Goal: Check status: Check status

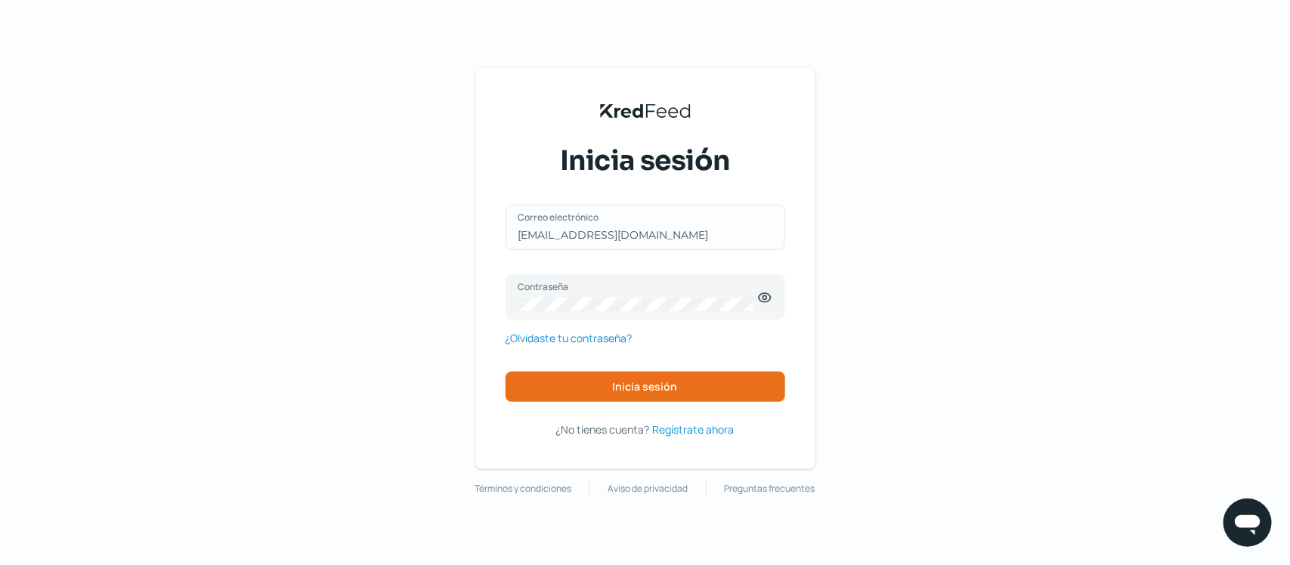
click at [695, 231] on div "claudioperez@tecnicaindustrial.mx Correo electrónico" at bounding box center [645, 227] width 280 height 45
drag, startPoint x: 730, startPoint y: 235, endPoint x: 444, endPoint y: 242, distance: 286.4
click at [444, 242] on div "KredFeed's Black Logo Inicia sesión claudioperez@tecnicaindustrial.mx Correo el…" at bounding box center [645, 282] width 1290 height 565
type input "contabilidad@tecnicaindustrial.mx"
click at [613, 382] on button "Inicia sesión" at bounding box center [645, 387] width 280 height 30
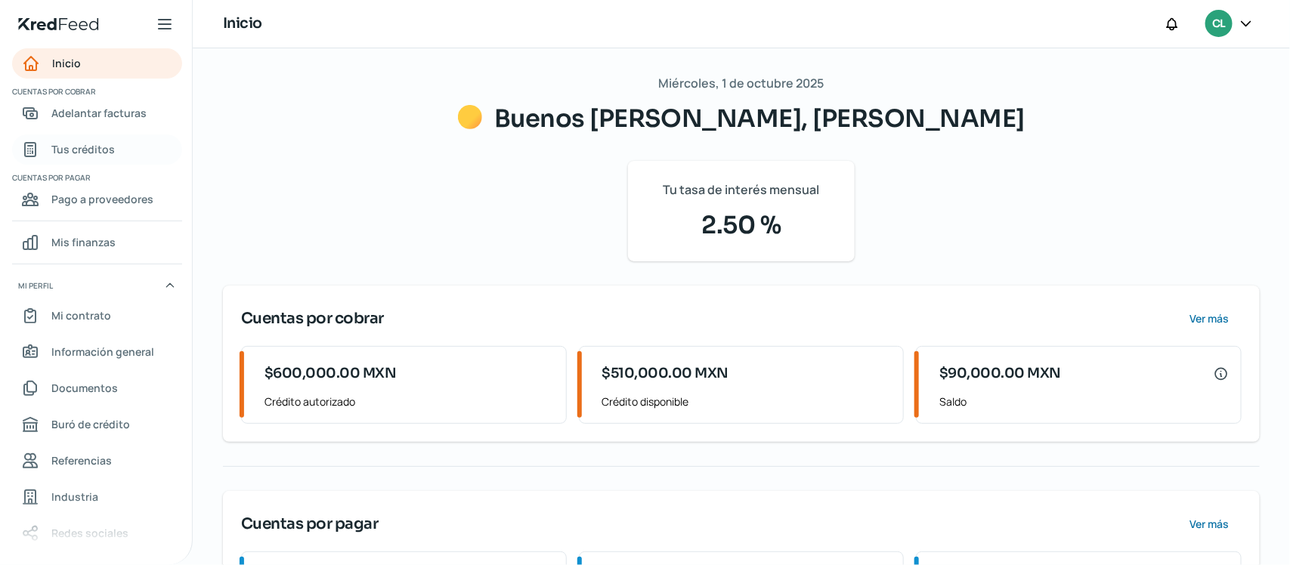
click at [102, 141] on span "Tus créditos" at bounding box center [82, 149] width 63 height 19
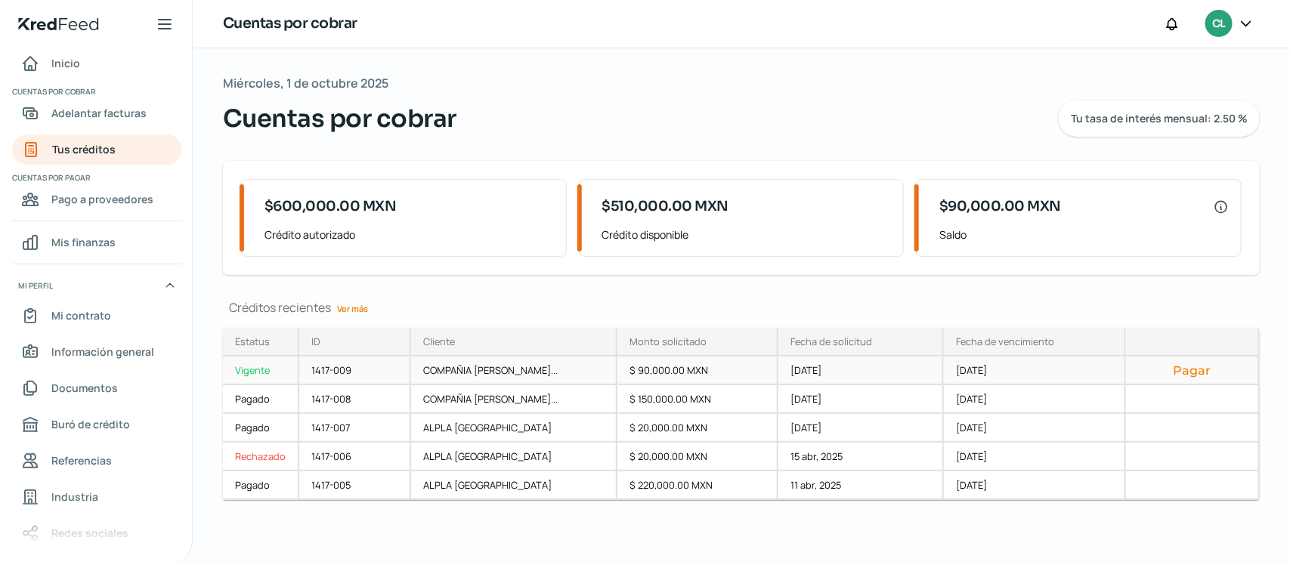
click at [262, 367] on div "Vigente" at bounding box center [261, 371] width 76 height 29
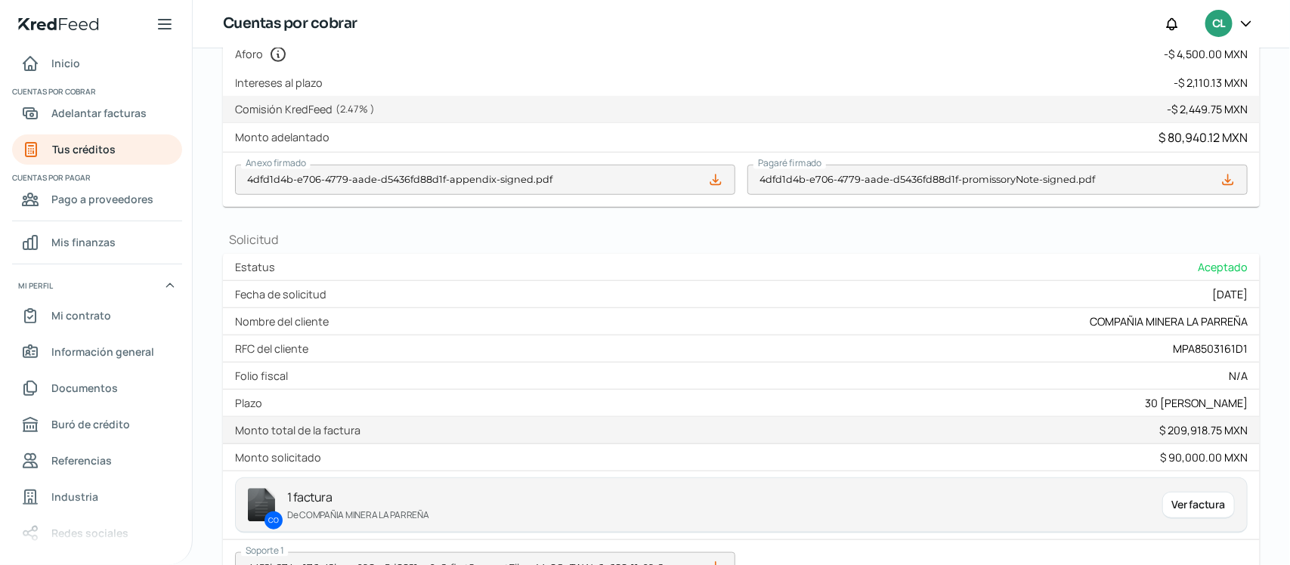
scroll to position [567, 0]
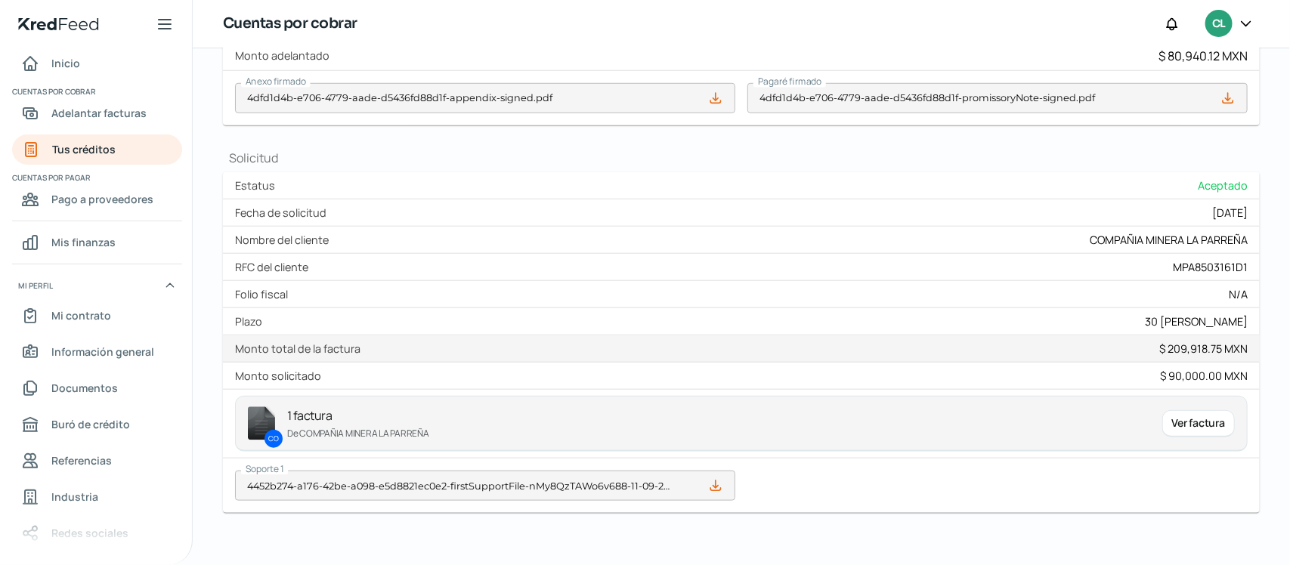
click at [1206, 423] on div "Ver factura" at bounding box center [1198, 423] width 73 height 27
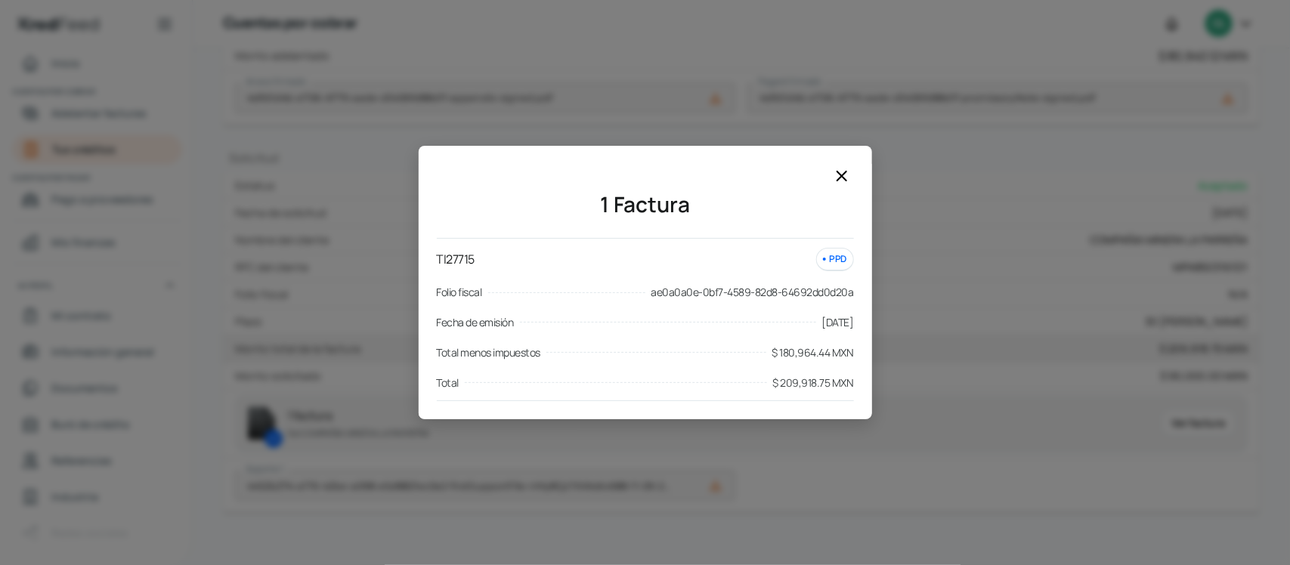
click at [839, 171] on icon at bounding box center [842, 176] width 18 height 18
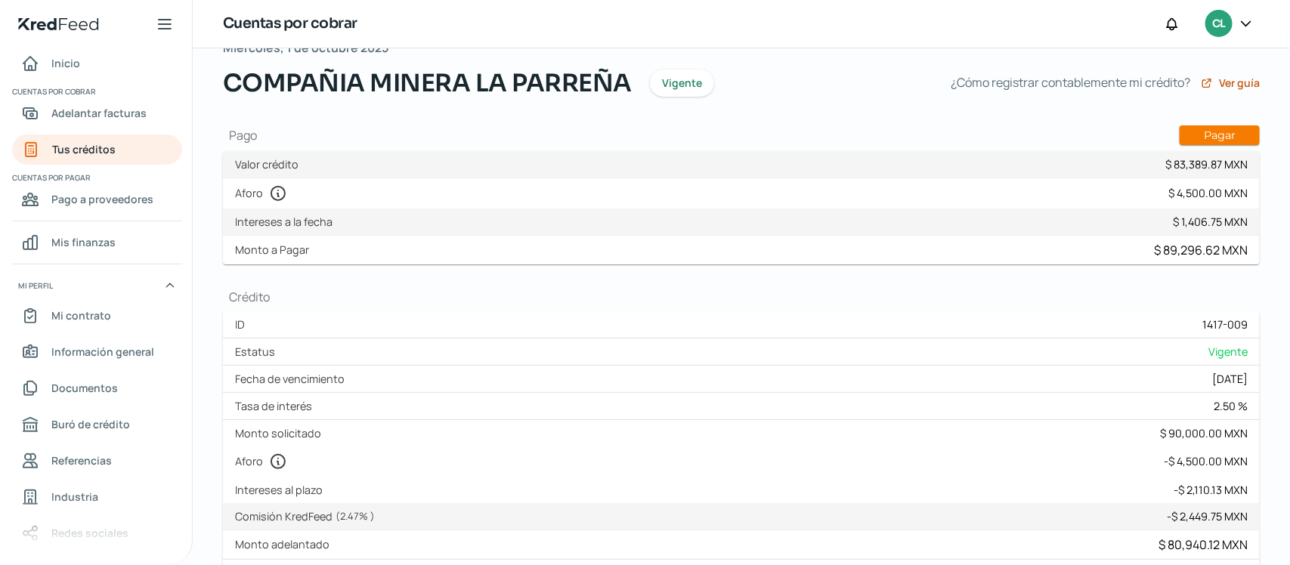
scroll to position [0, 0]
